Goal: Register for event/course

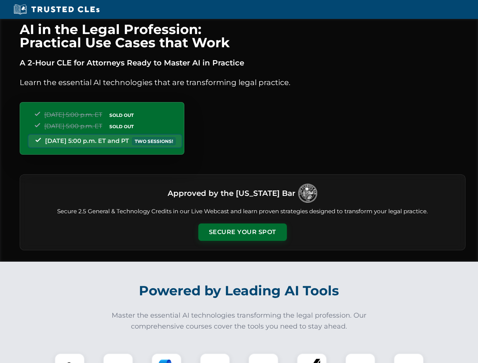
click at [242, 232] on button "Secure Your Spot" at bounding box center [242, 232] width 89 height 17
